Goal: Check status: Check status

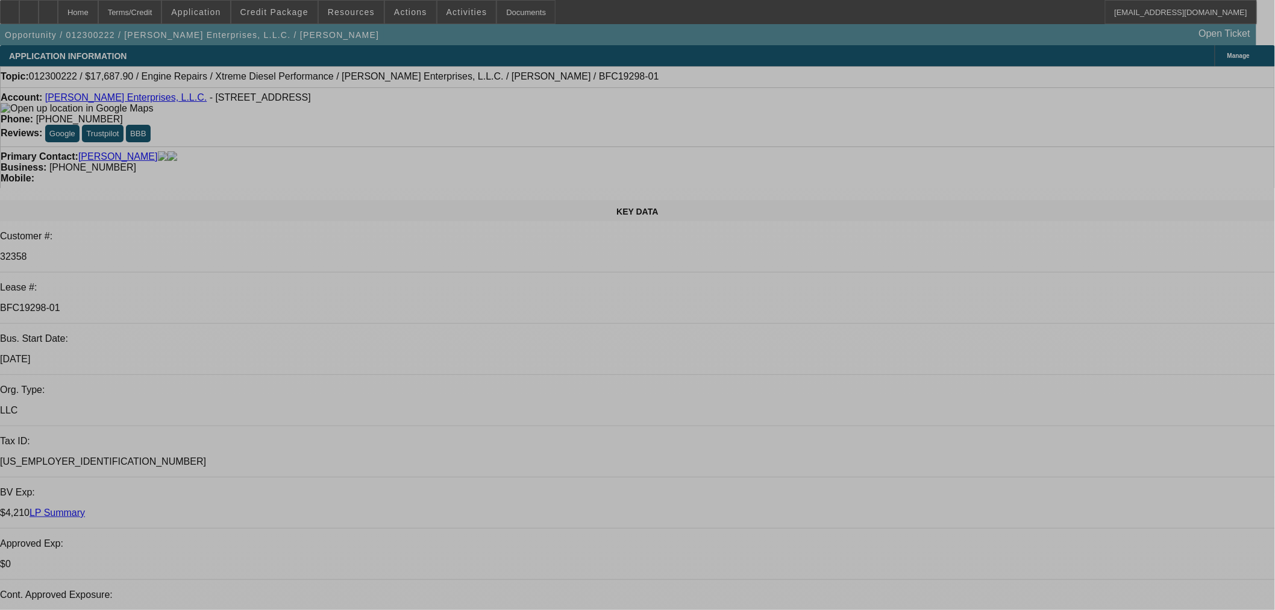
select select "0"
select select "2"
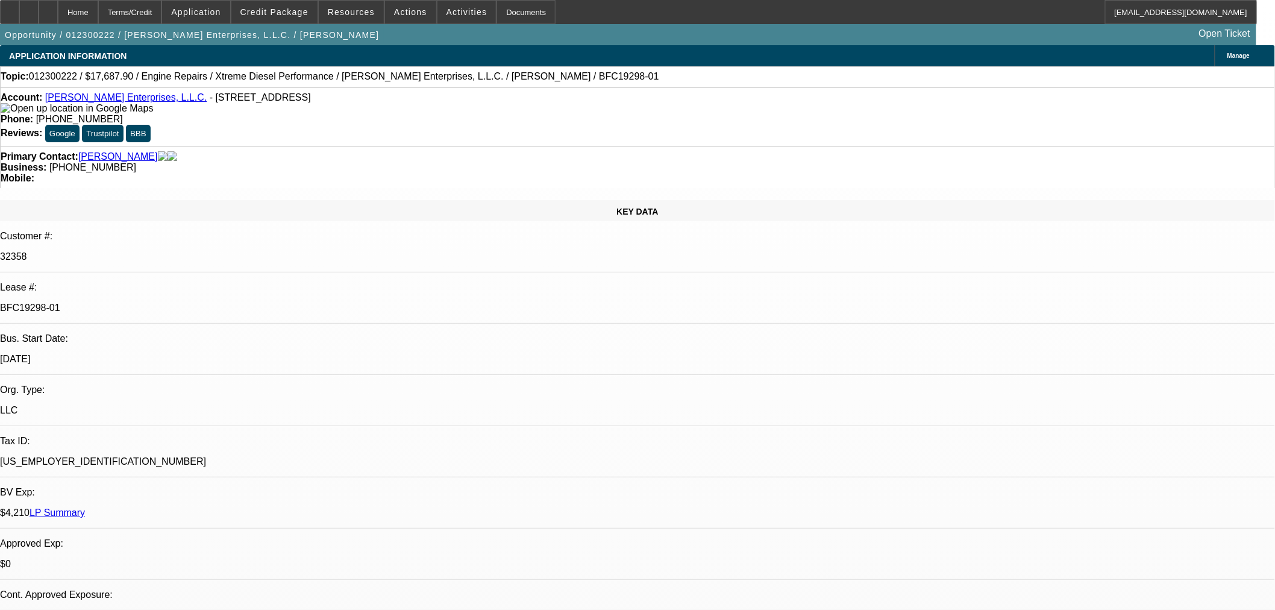
select select "0"
select select "6"
select select "0"
select select "2"
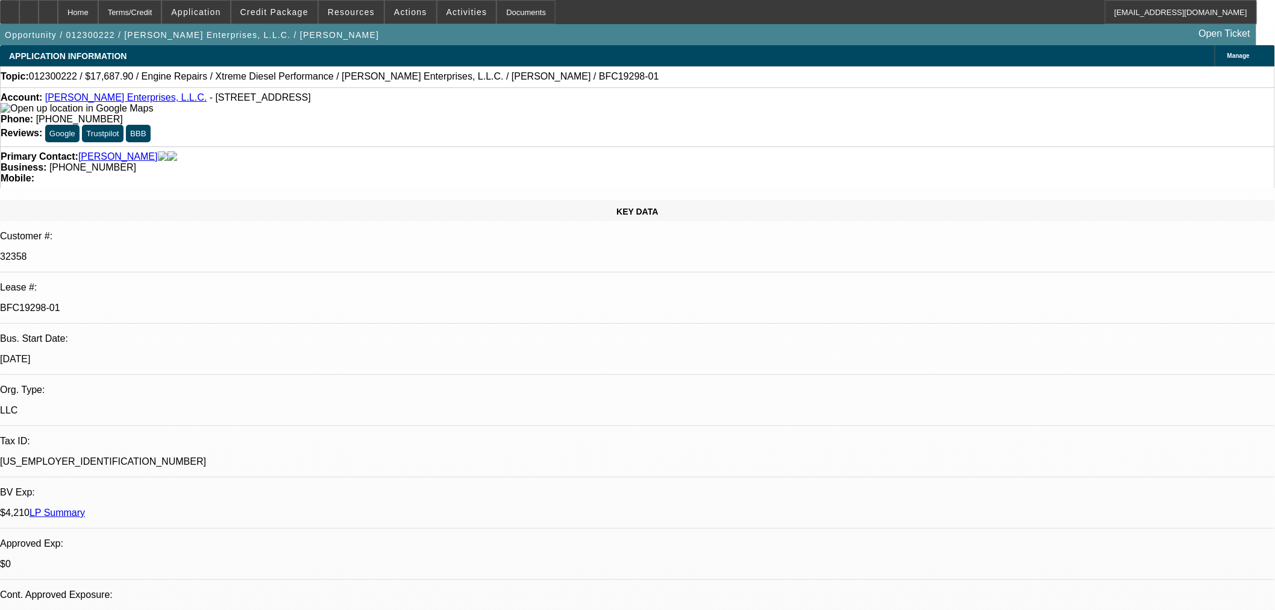
select select "0"
select select "6"
select select "0"
select select "2"
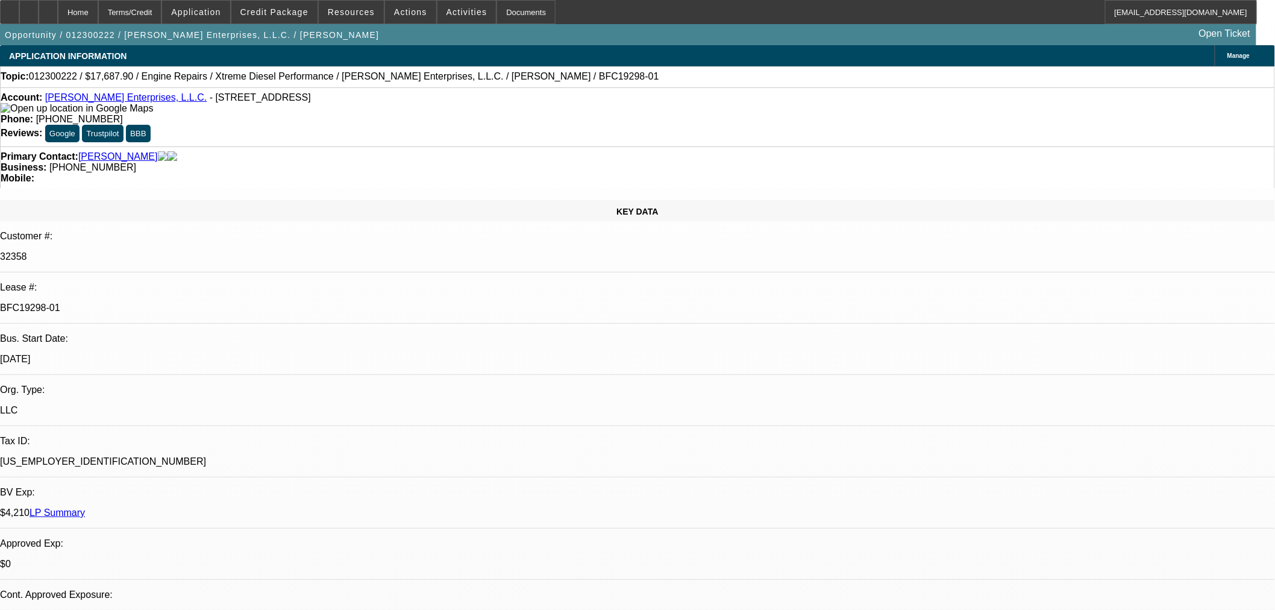
select select "0"
select select "6"
select select "0"
select select "2"
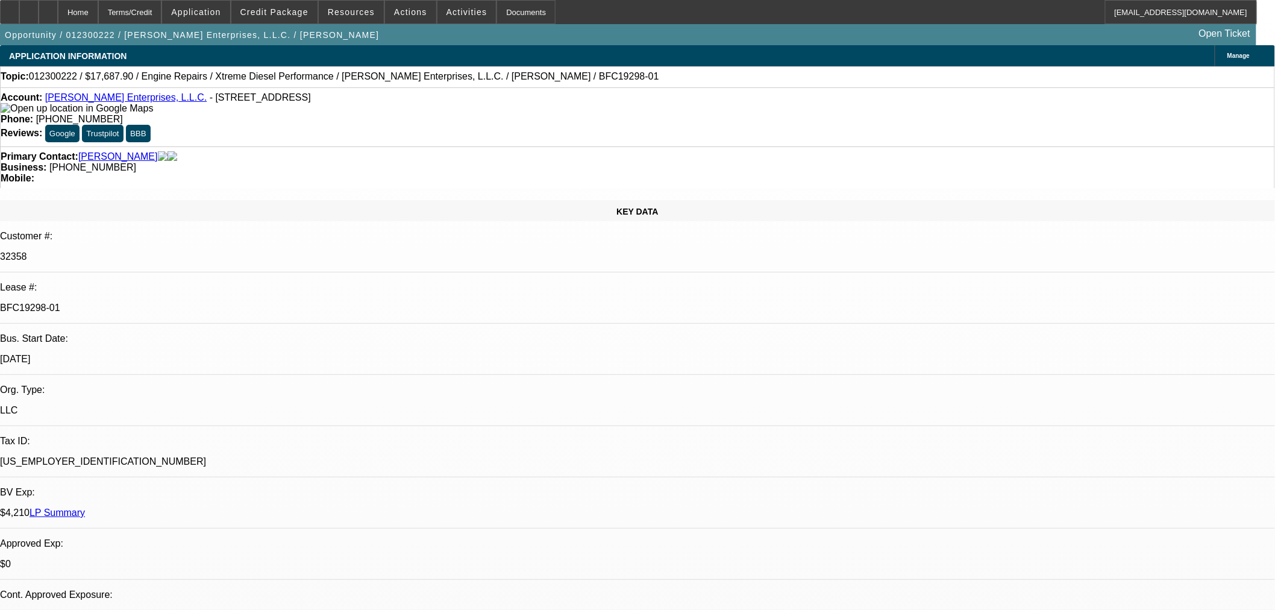
select select "0"
select select "6"
click at [106, 100] on link "[PERSON_NAME] Enterprises, L.L.C." at bounding box center [126, 97] width 162 height 10
click at [99, 98] on link "[PERSON_NAME] Enterprises, L.L.C." at bounding box center [126, 97] width 162 height 10
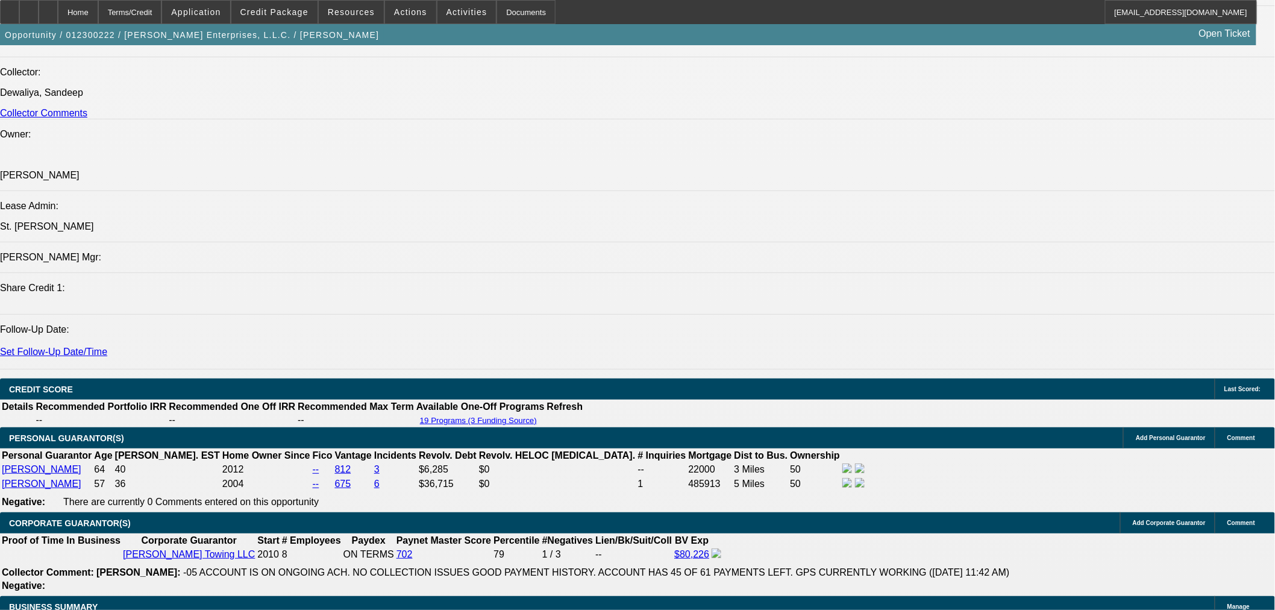
scroll to position [1339, 0]
